Goal: Communication & Community: Participate in discussion

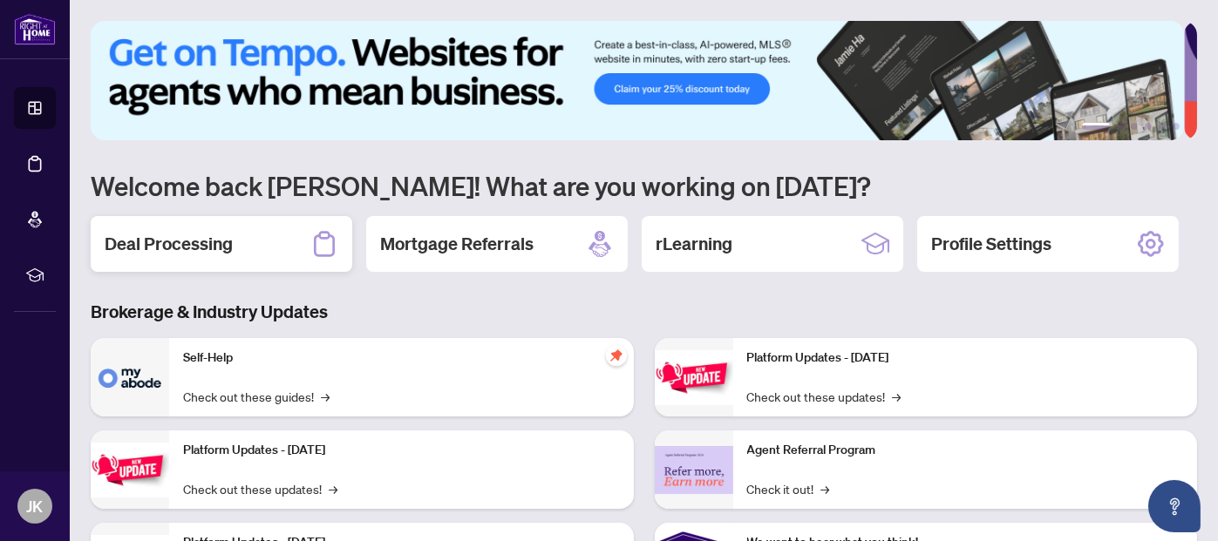
click at [210, 242] on h2 "Deal Processing" at bounding box center [169, 244] width 128 height 24
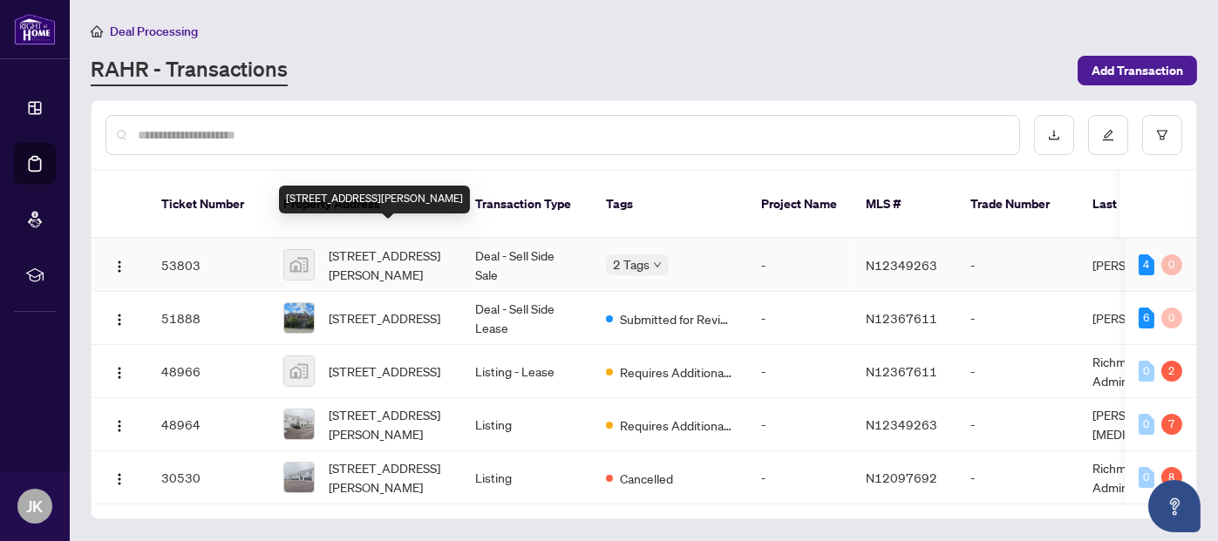
click at [370, 257] on span "[STREET_ADDRESS][PERSON_NAME]" at bounding box center [388, 265] width 119 height 38
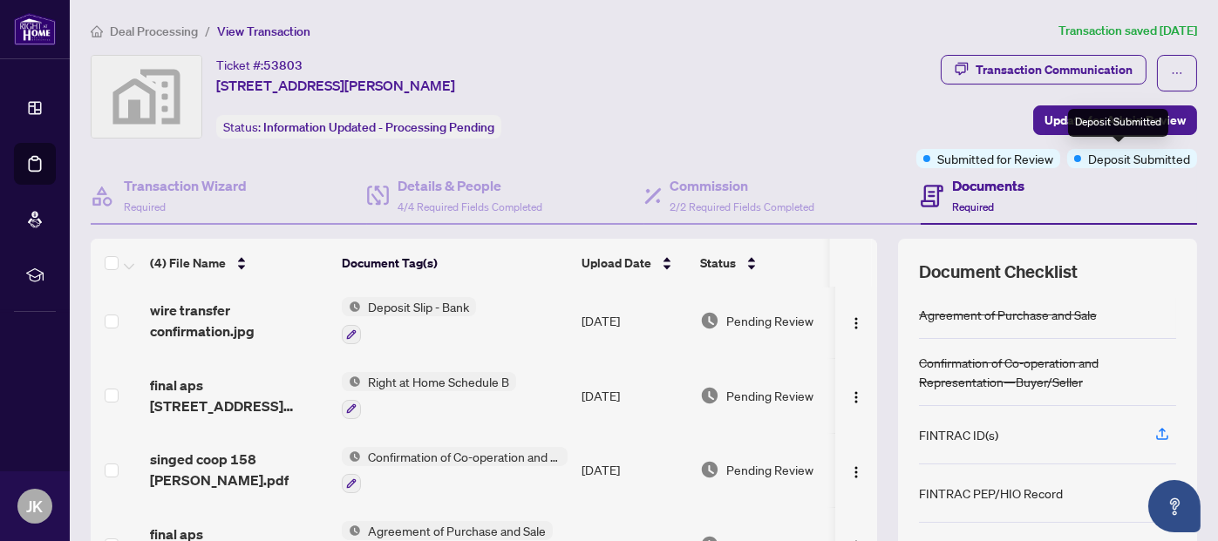
click at [1131, 162] on span "Deposit Submitted" at bounding box center [1139, 158] width 102 height 19
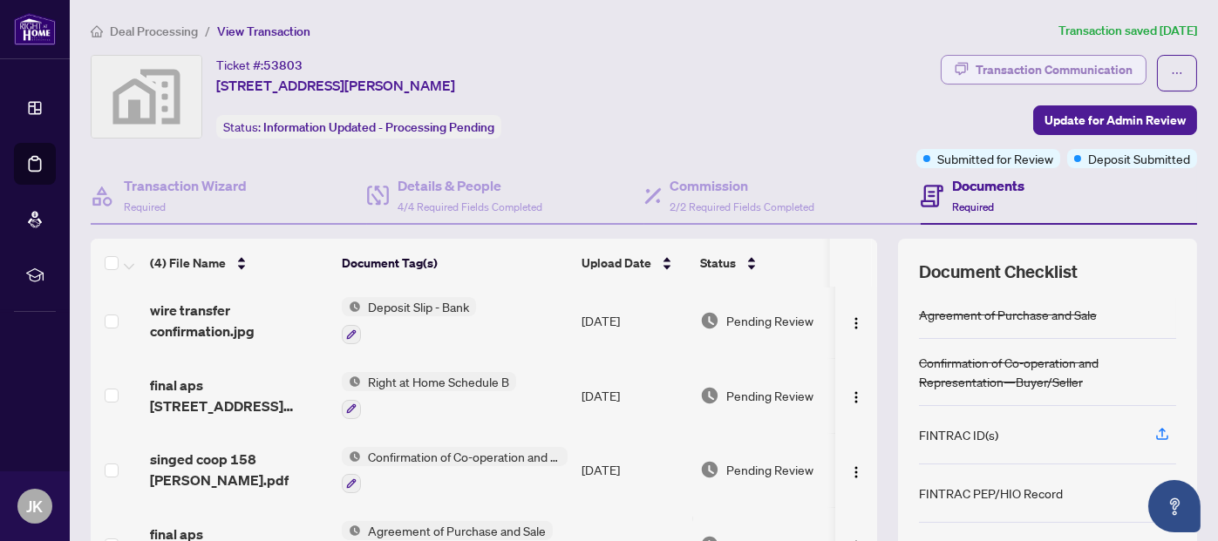
click at [1041, 62] on div "Transaction Communication" at bounding box center [1053, 70] width 157 height 28
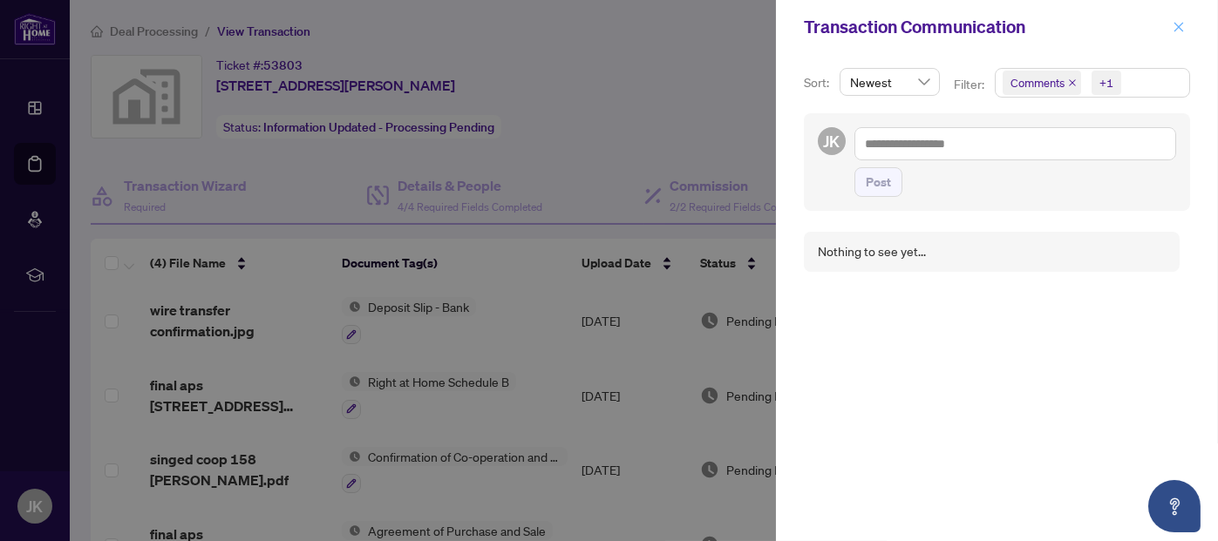
click at [1177, 28] on icon "close" at bounding box center [1179, 27] width 10 height 10
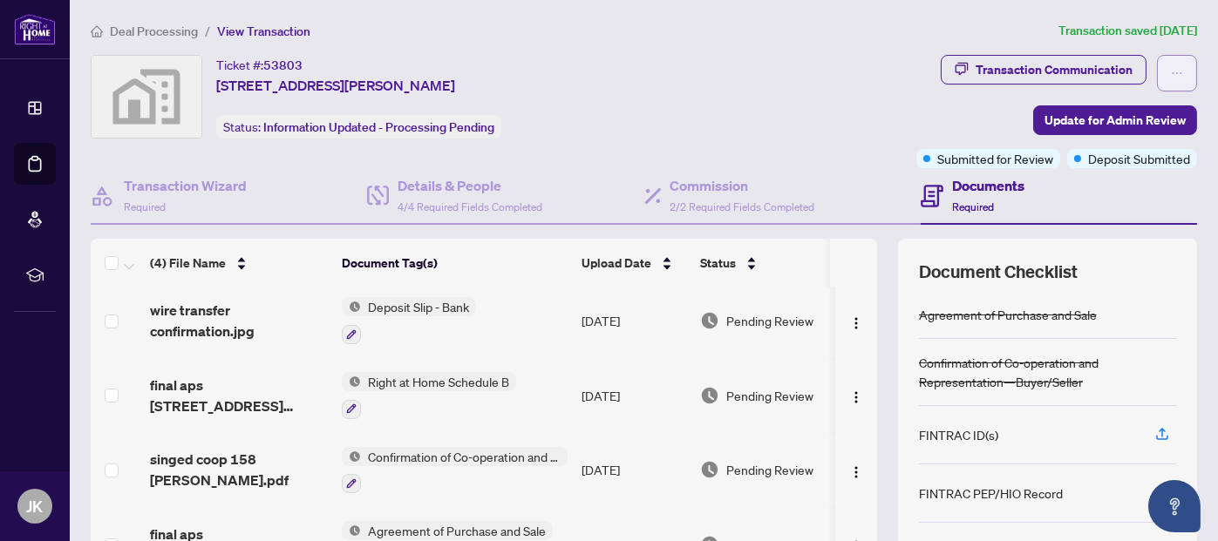
click at [1171, 76] on icon "ellipsis" at bounding box center [1177, 73] width 12 height 12
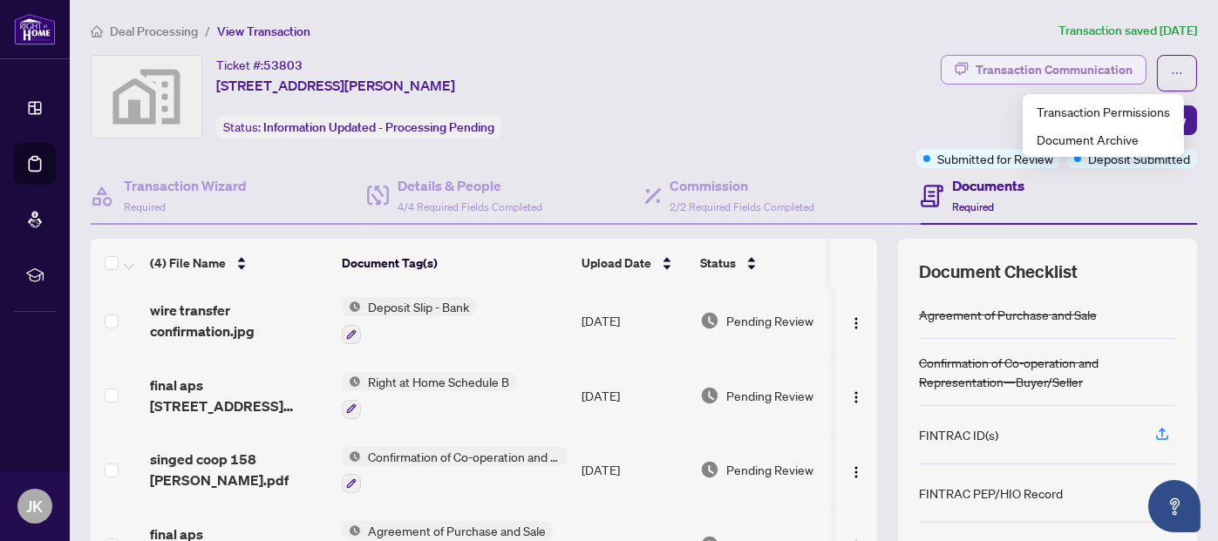
click at [1052, 69] on div "Transaction Communication" at bounding box center [1053, 70] width 157 height 28
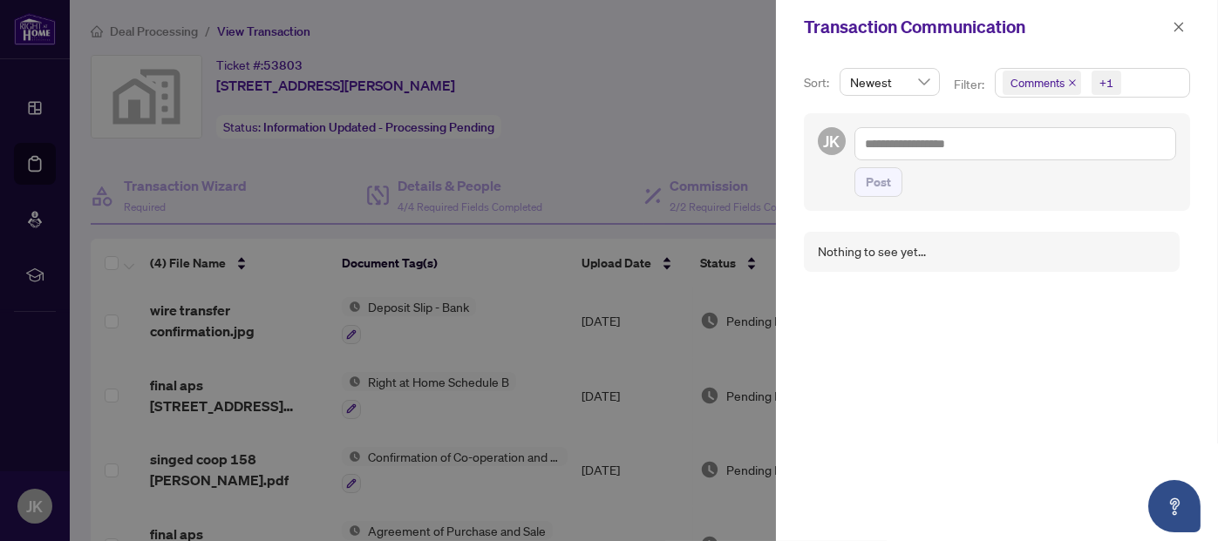
click at [923, 79] on span "Newest" at bounding box center [889, 82] width 79 height 26
click at [991, 141] on textarea at bounding box center [1015, 143] width 322 height 32
click at [1185, 29] on icon "close" at bounding box center [1178, 27] width 12 height 12
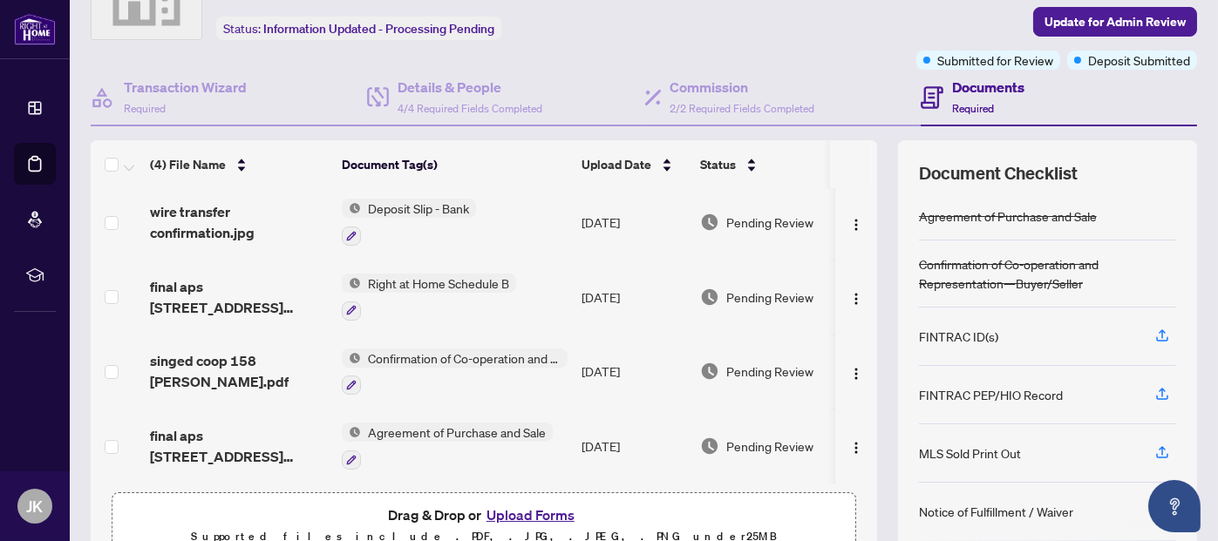
scroll to position [0, 0]
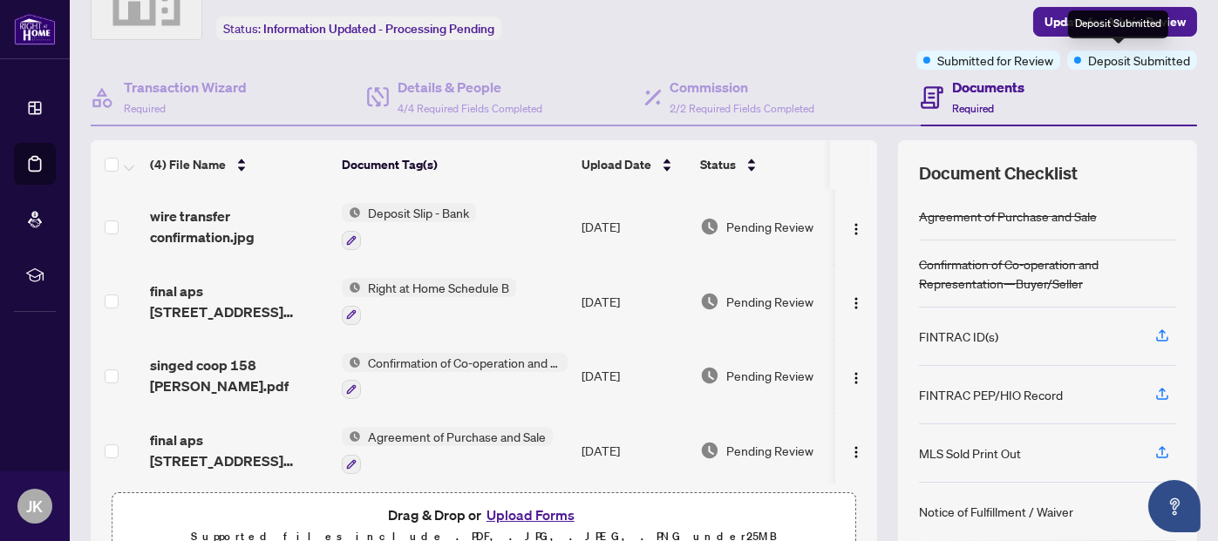
click at [1119, 61] on span "Deposit Submitted" at bounding box center [1139, 60] width 102 height 19
